Goal: Information Seeking & Learning: Learn about a topic

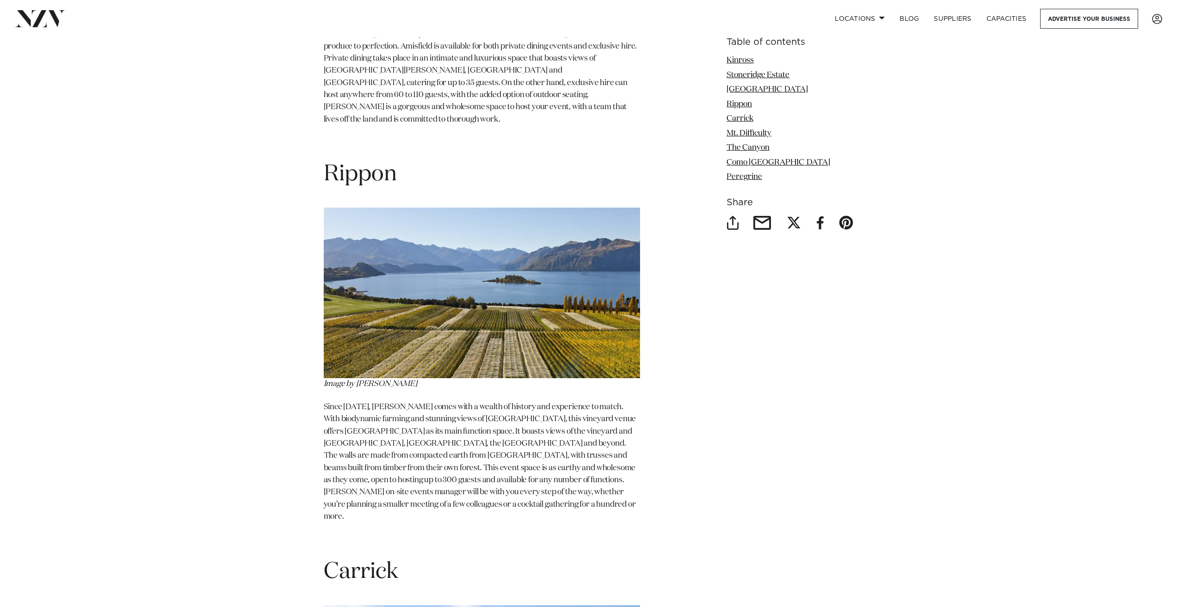
scroll to position [1711, 0]
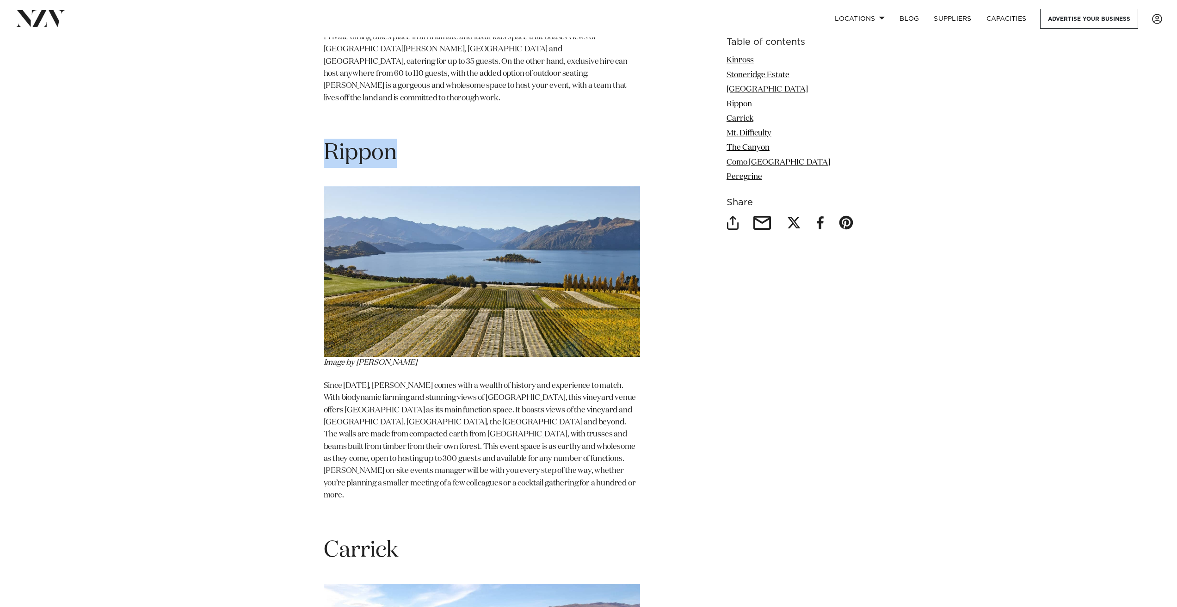
drag, startPoint x: 404, startPoint y: 111, endPoint x: 325, endPoint y: 115, distance: 78.7
click at [325, 139] on h1 "Rippon" at bounding box center [482, 153] width 316 height 29
copy span "Rippon"
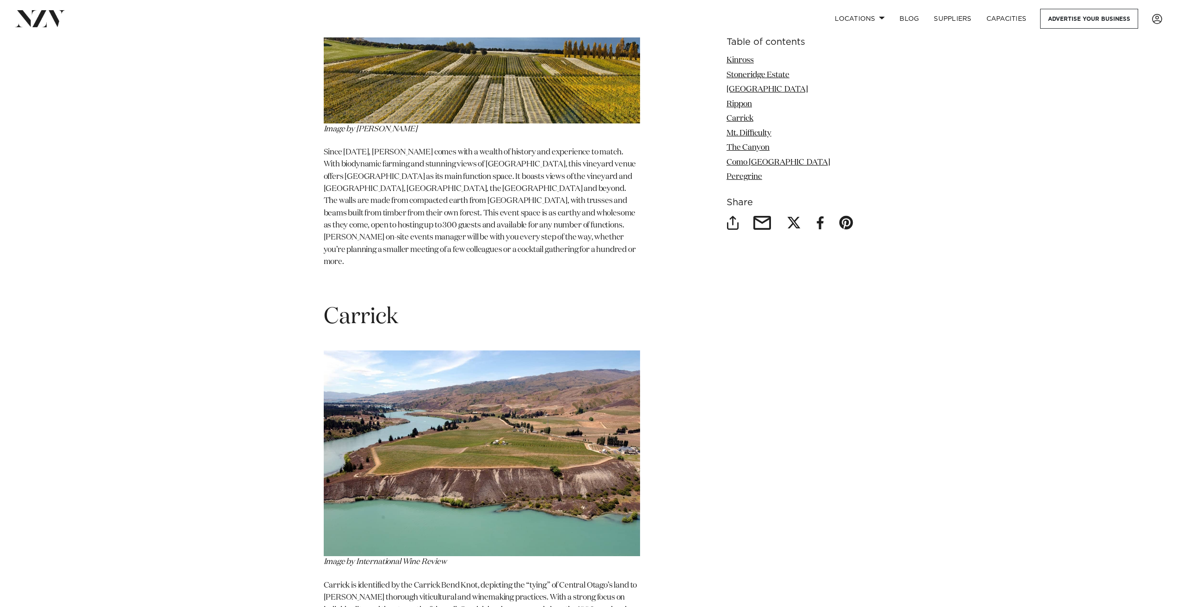
scroll to position [2035, 0]
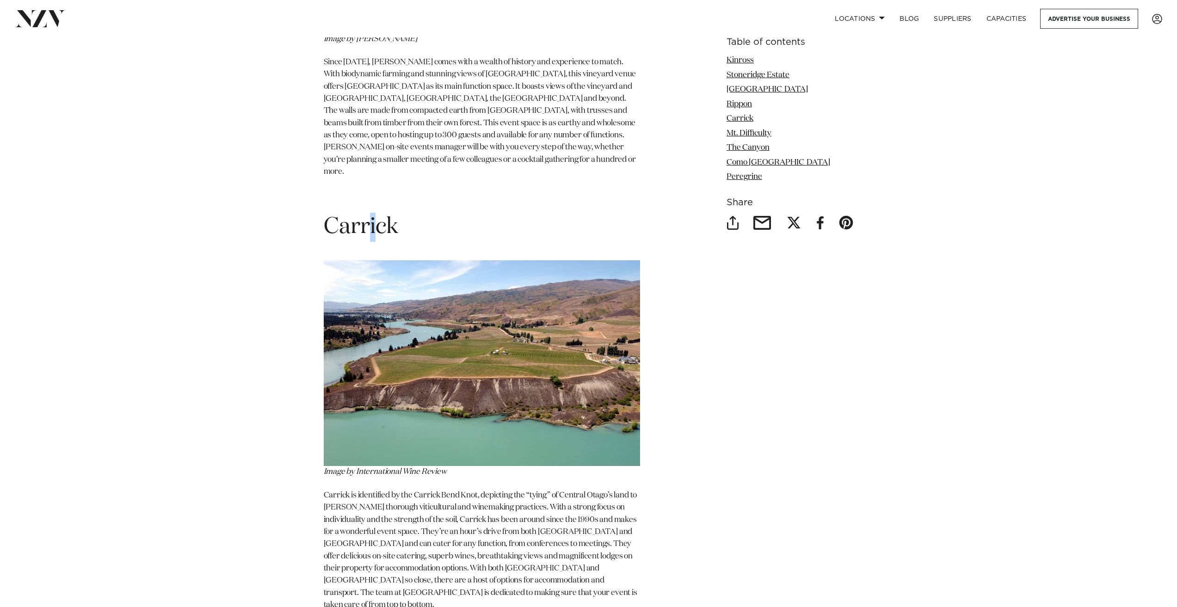
click at [373, 216] on span "Carrick" at bounding box center [361, 227] width 74 height 22
copy span "i"
click at [425, 139] on section "The Top Queenstown Vineyard Venues by [PERSON_NAME] | [DATE] [GEOGRAPHIC_DATA] …" at bounding box center [482, 355] width 316 height 4036
drag, startPoint x: 393, startPoint y: 178, endPoint x: 331, endPoint y: 178, distance: 62.4
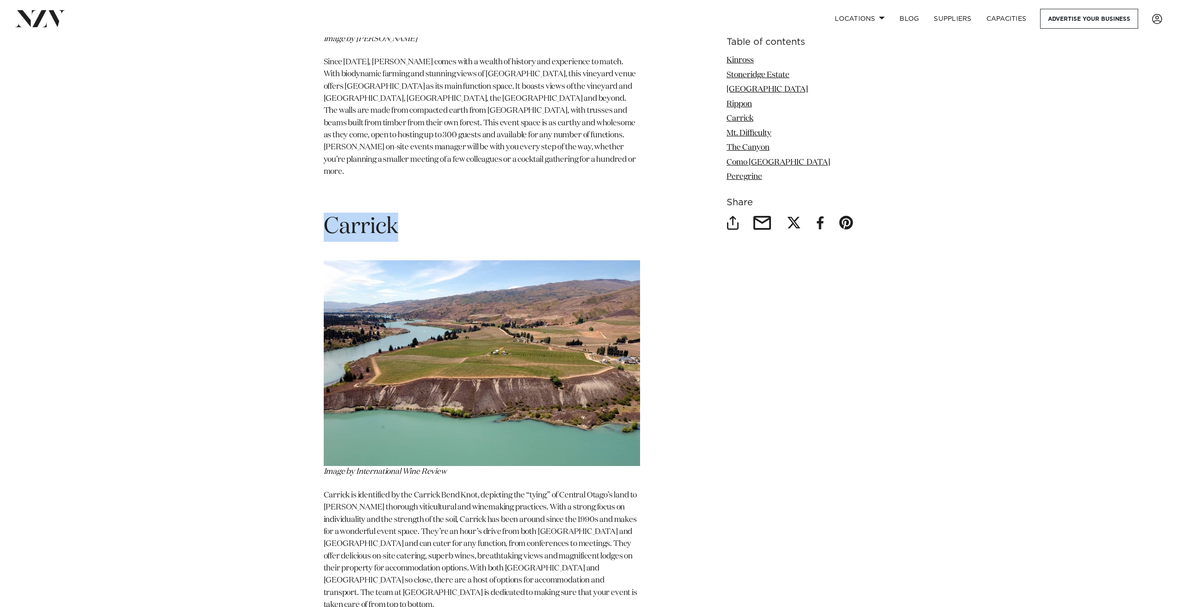
click at [331, 213] on h1 "Carrick" at bounding box center [482, 227] width 316 height 29
copy span "Carrick"
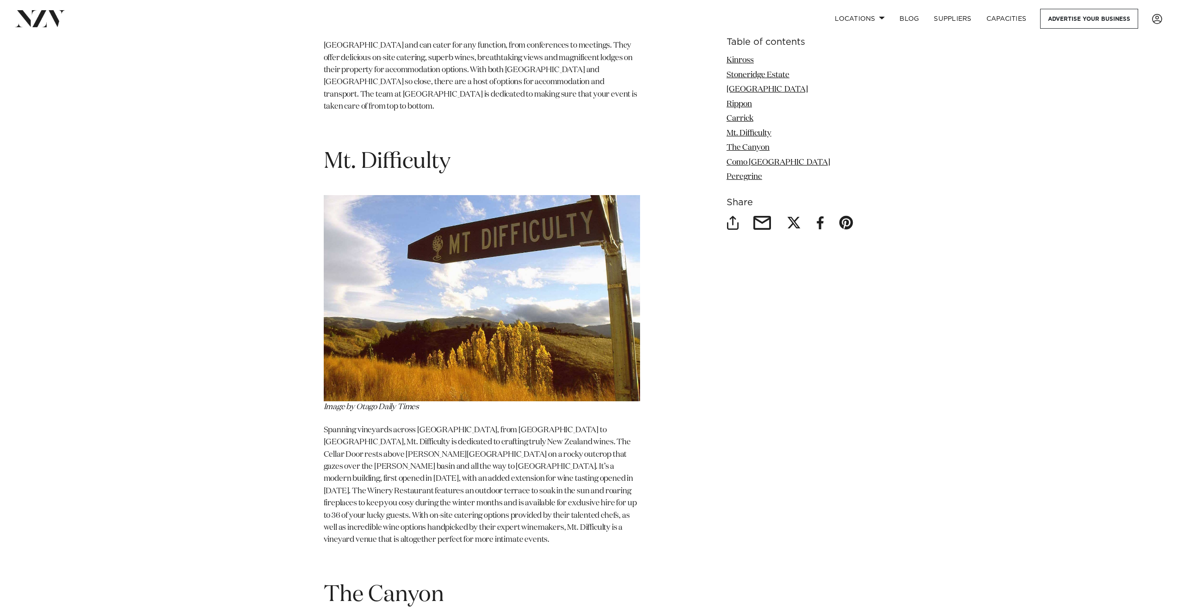
scroll to position [2544, 0]
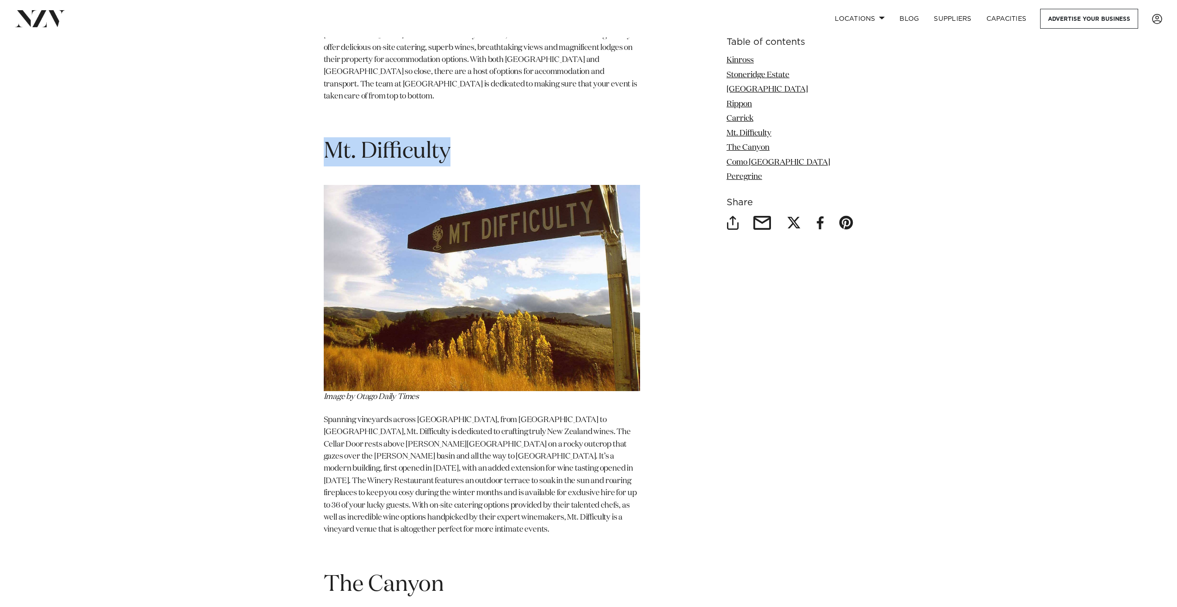
drag, startPoint x: 473, startPoint y: 90, endPoint x: 330, endPoint y: 94, distance: 142.5
click at [330, 137] on h1 "Mt. Difficulty" at bounding box center [482, 151] width 316 height 29
copy span "Mt. Difficulty"
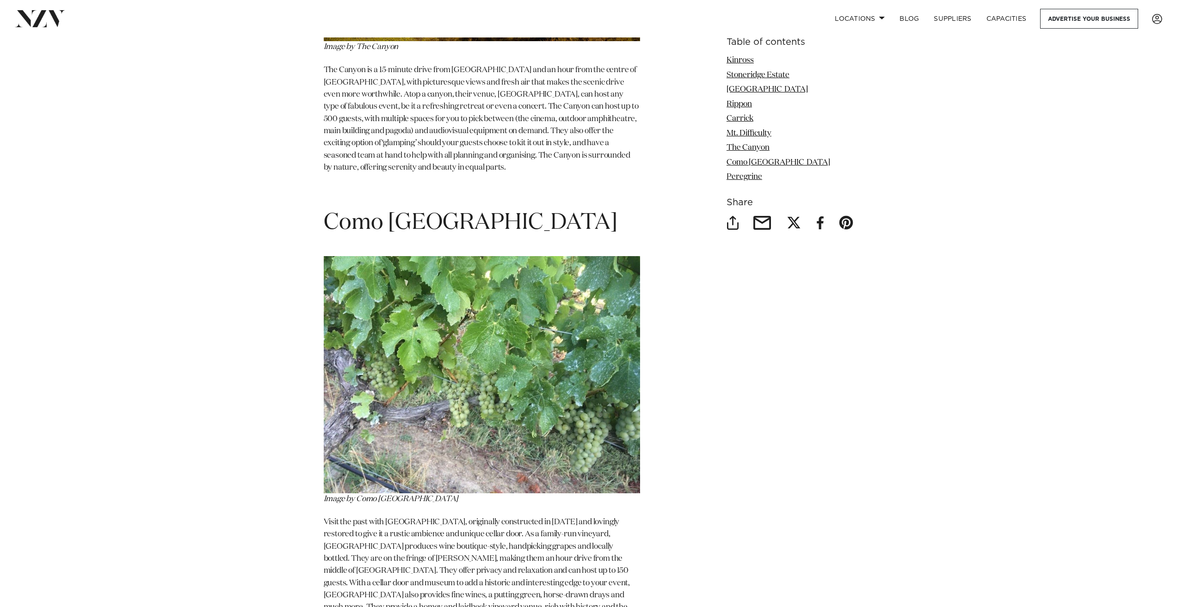
scroll to position [3423, 0]
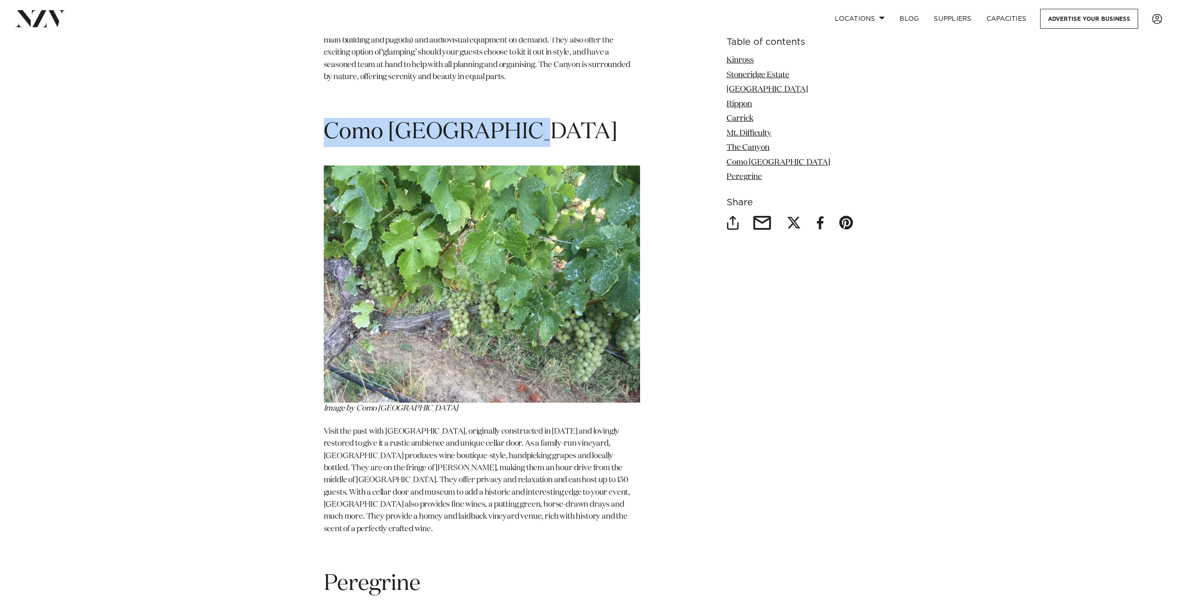
drag, startPoint x: 502, startPoint y: 58, endPoint x: 309, endPoint y: 66, distance: 193.0
copy span "Como [GEOGRAPHIC_DATA]"
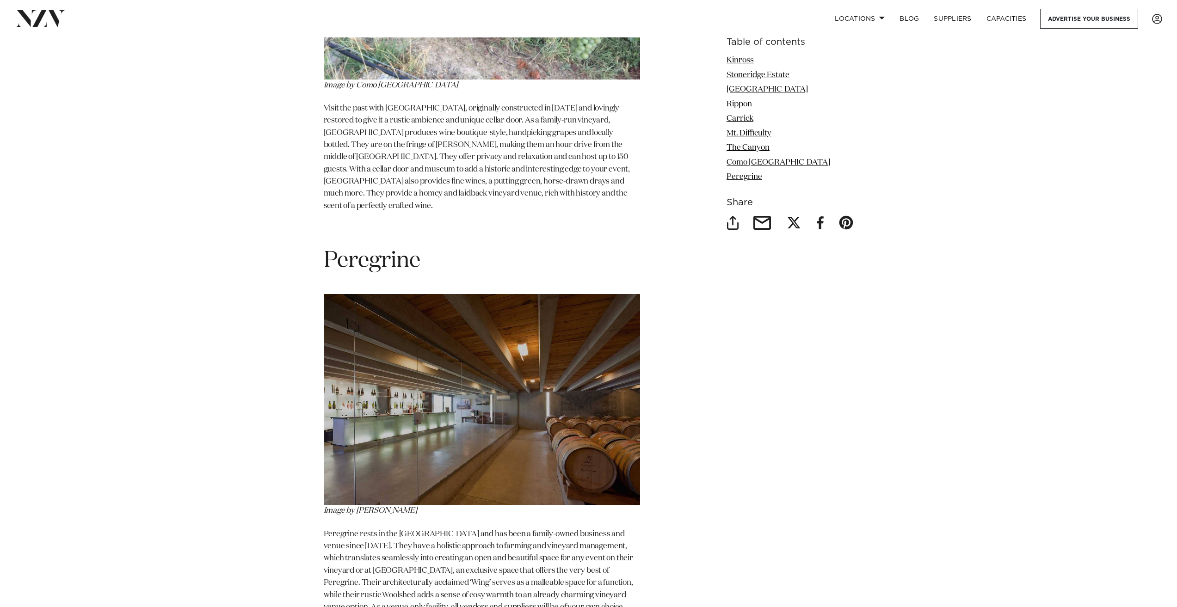
scroll to position [3747, 0]
click at [365, 249] on span "Peregrine" at bounding box center [372, 260] width 97 height 22
copy span "Peregrine"
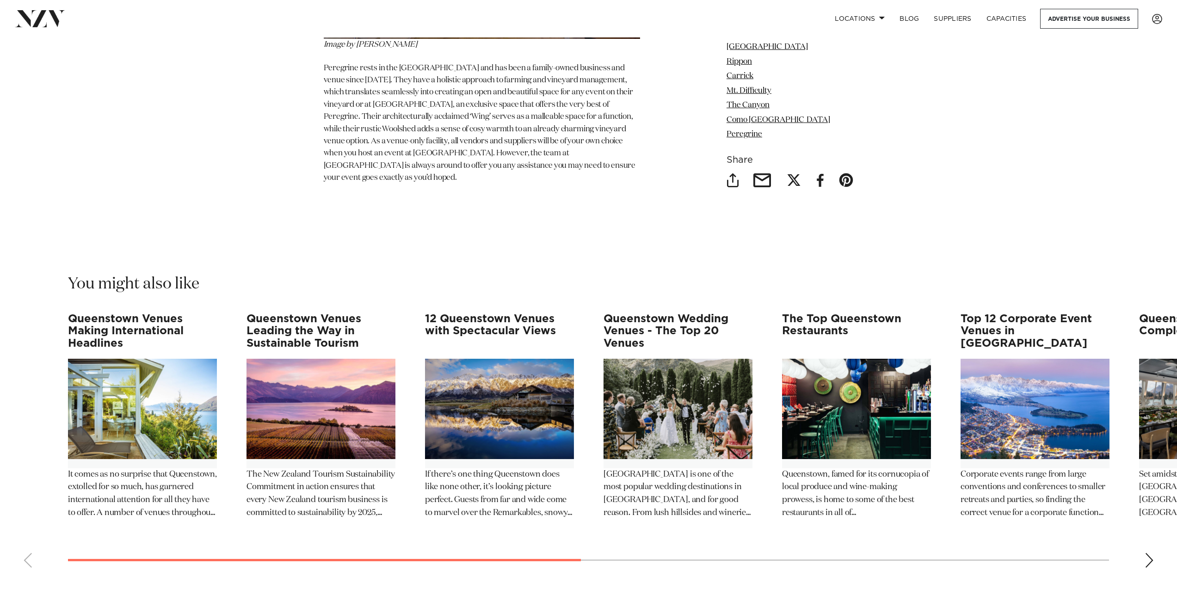
scroll to position [4348, 0]
